Goal: Transaction & Acquisition: Purchase product/service

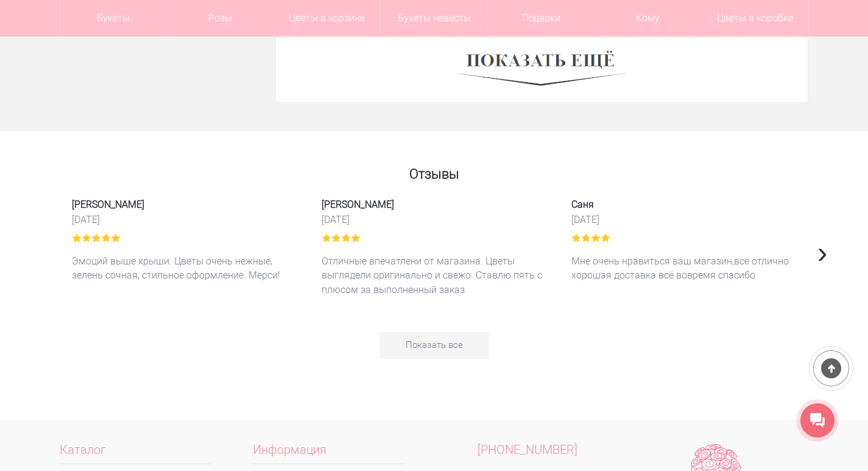
scroll to position [3779, 0]
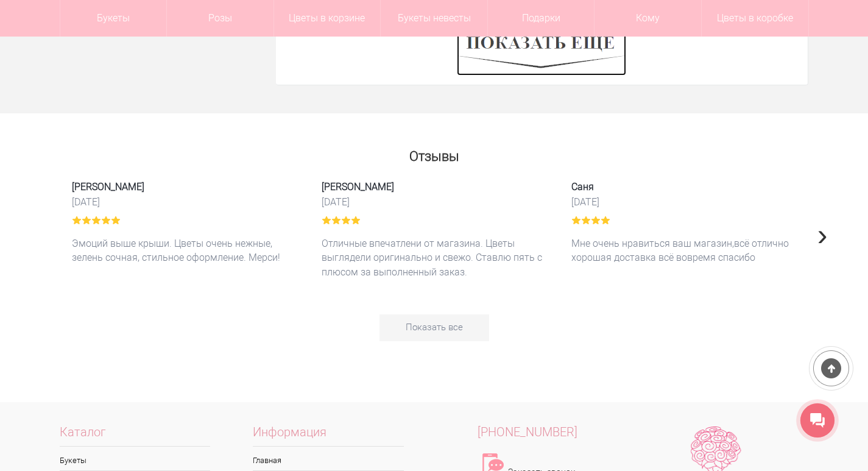
click at [560, 58] on img at bounding box center [541, 52] width 169 height 46
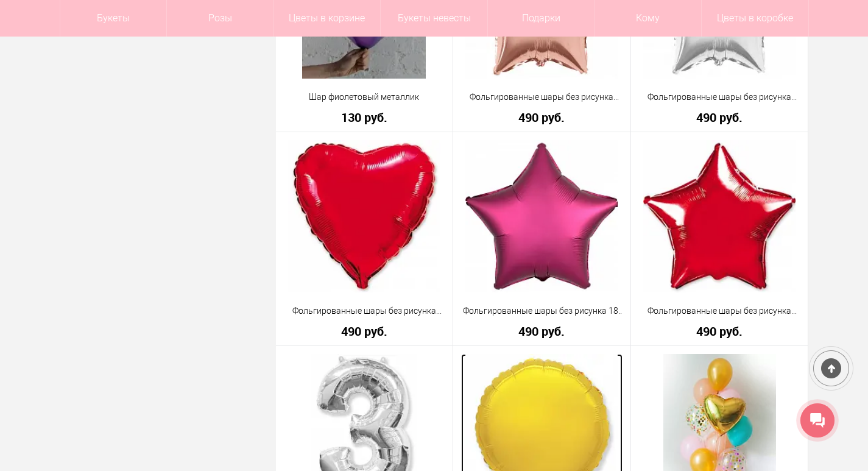
scroll to position [5004, 0]
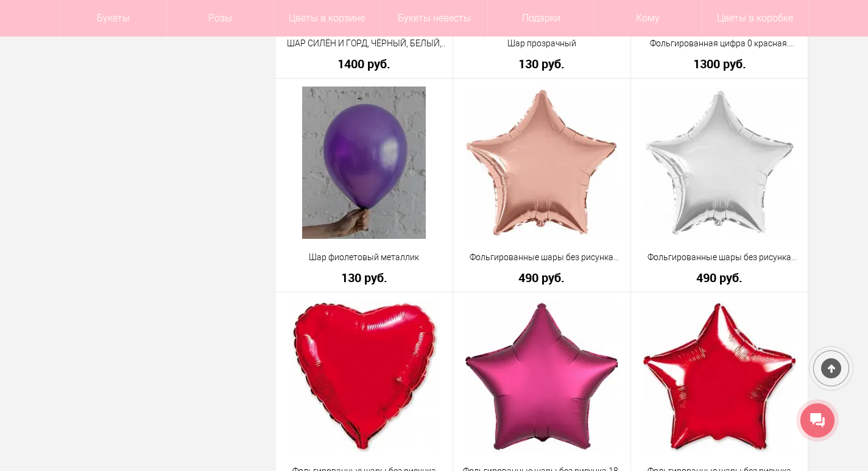
drag, startPoint x: 581, startPoint y: 262, endPoint x: 0, endPoint y: 236, distance: 582.0
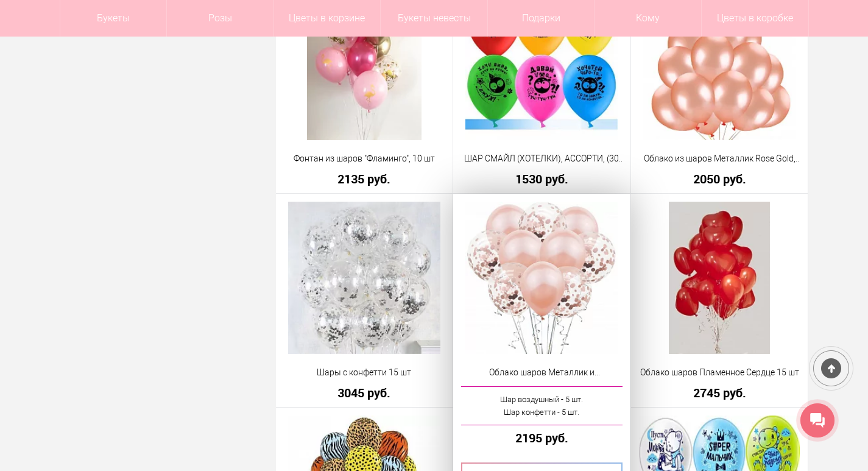
scroll to position [4272, 0]
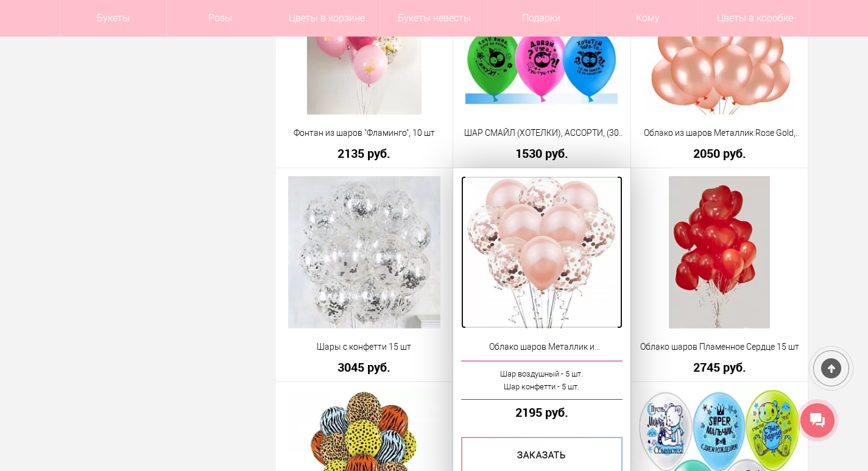
click at [557, 287] on img at bounding box center [542, 252] width 152 height 152
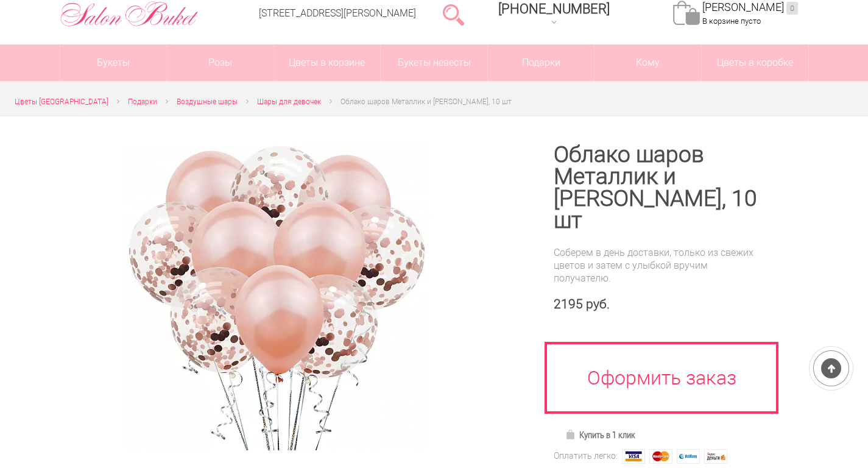
scroll to position [61, 0]
